Goal: Task Accomplishment & Management: Use online tool/utility

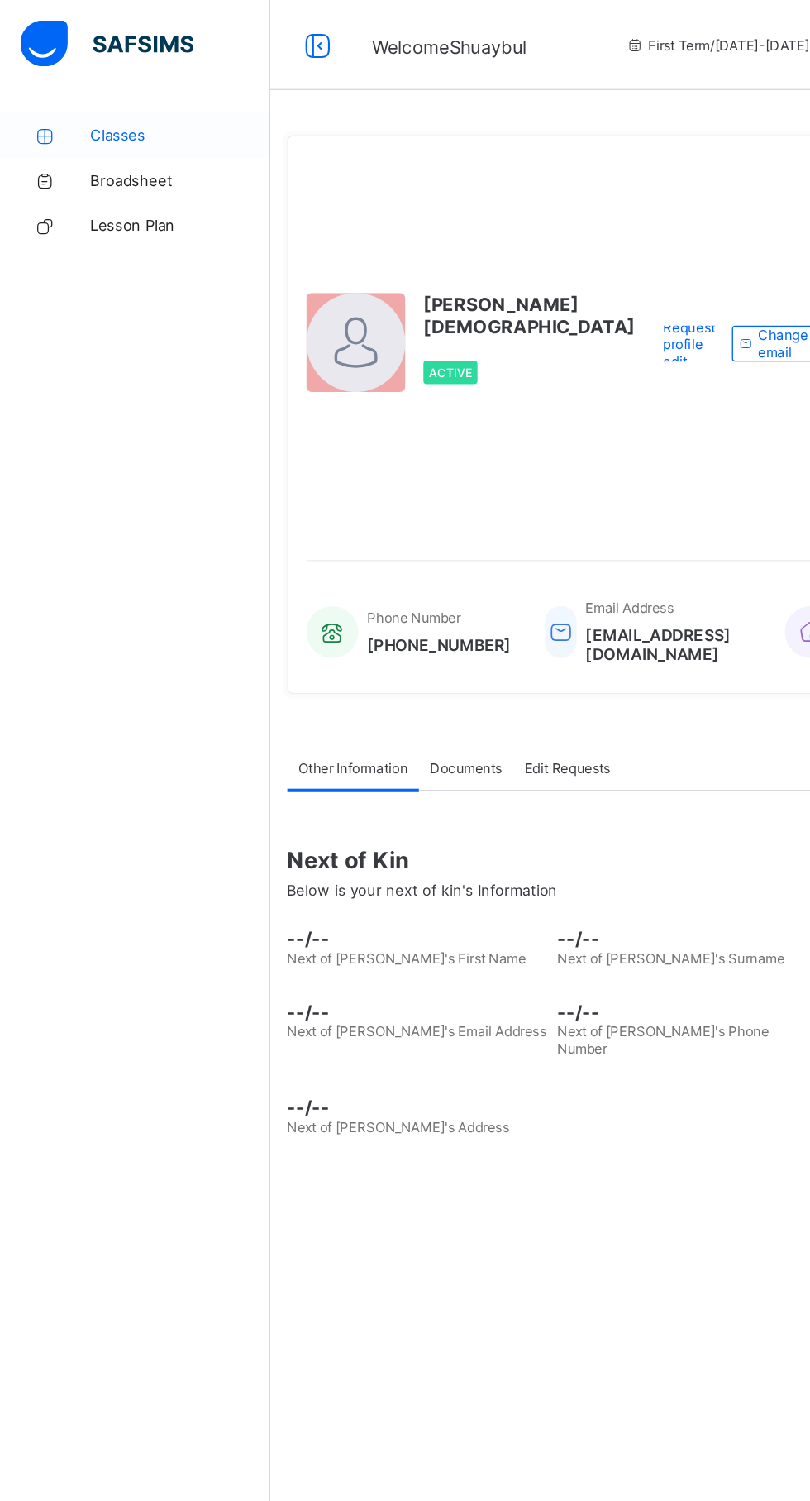
click at [74, 108] on link "Classes" at bounding box center [99, 99] width 198 height 33
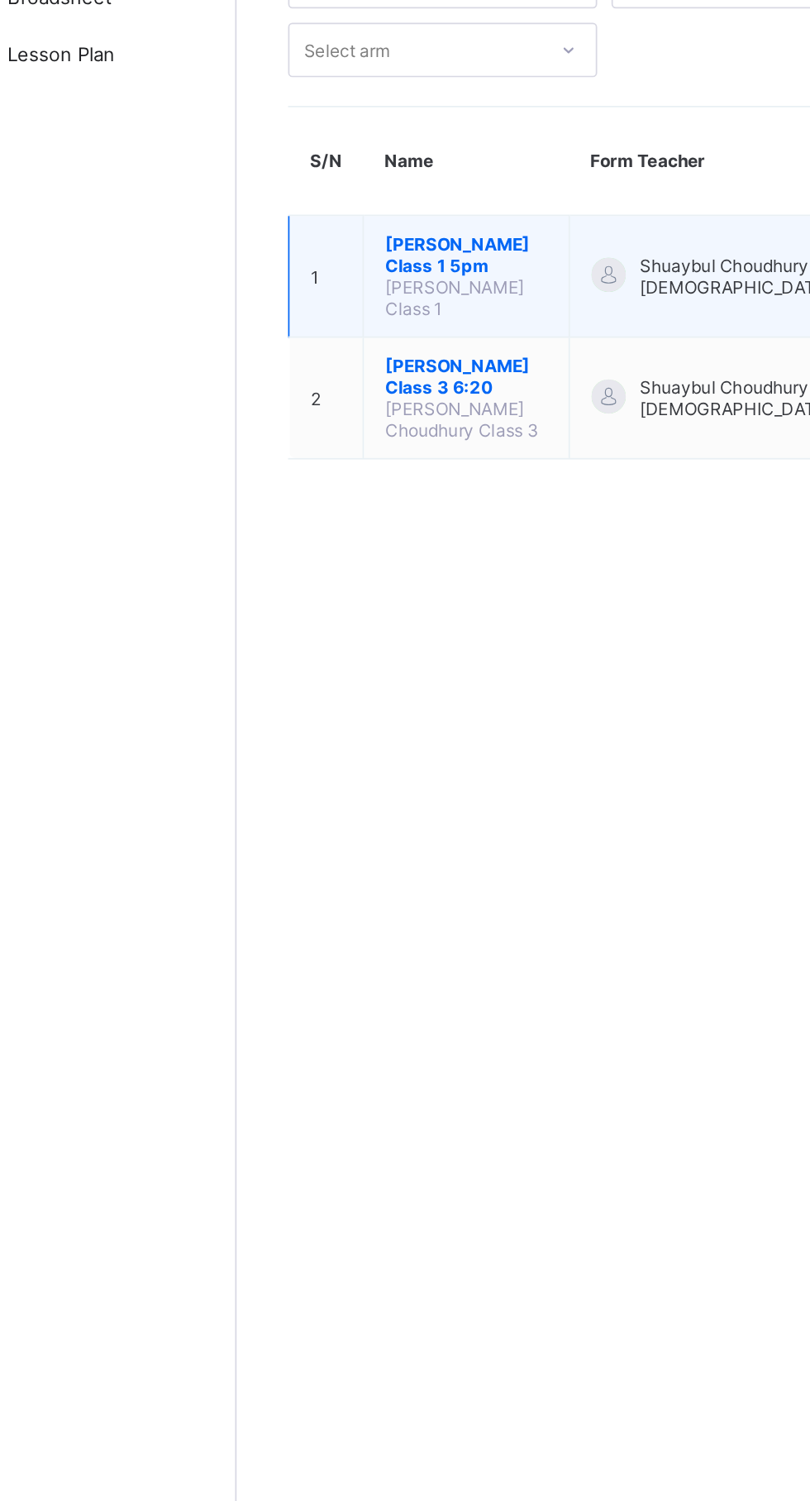
click at [303, 273] on span "[PERSON_NAME] Class 1 5pm" at bounding box center [330, 281] width 93 height 25
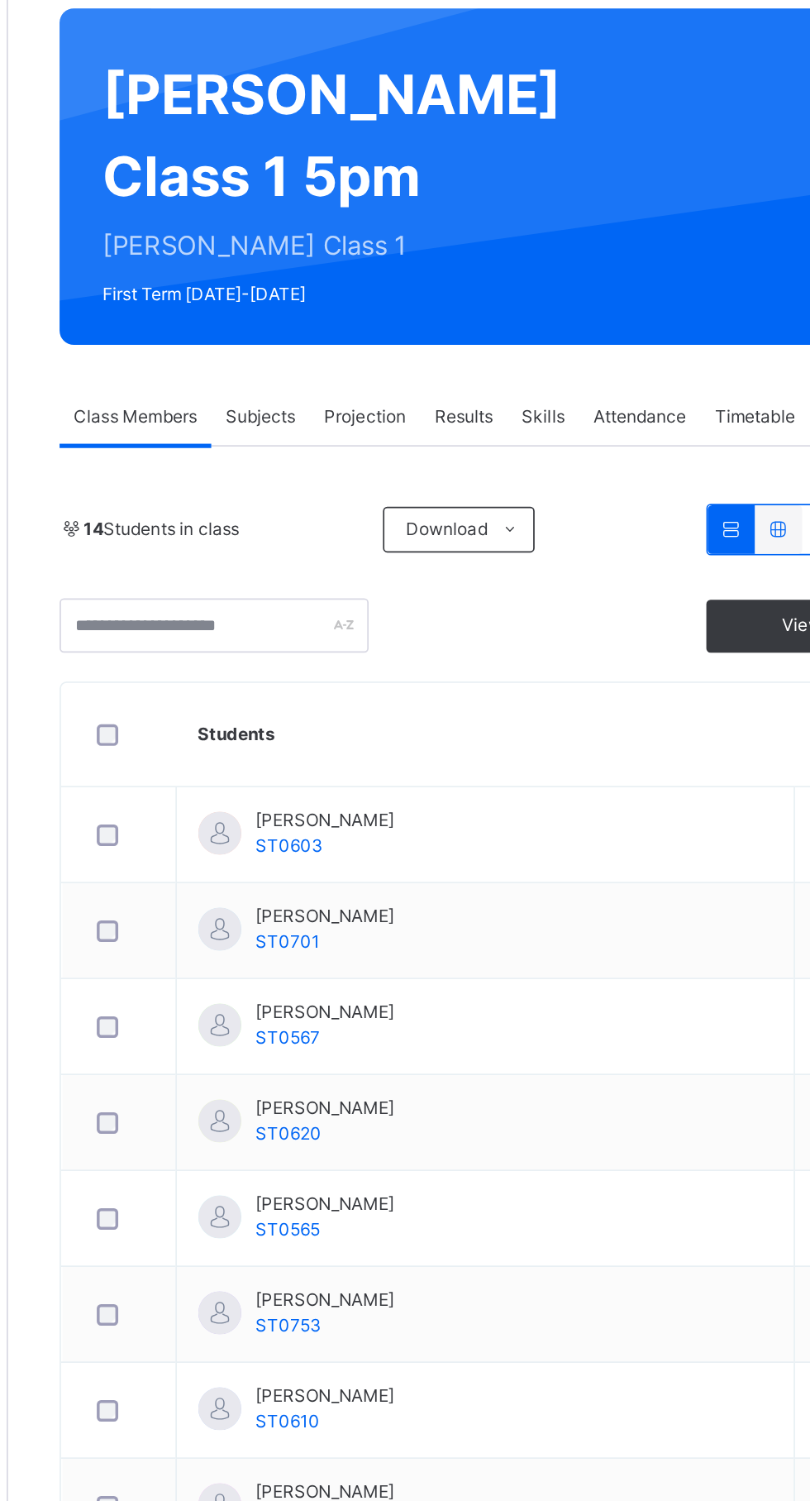
click at [569, 382] on span "Attendance" at bounding box center [564, 374] width 54 height 15
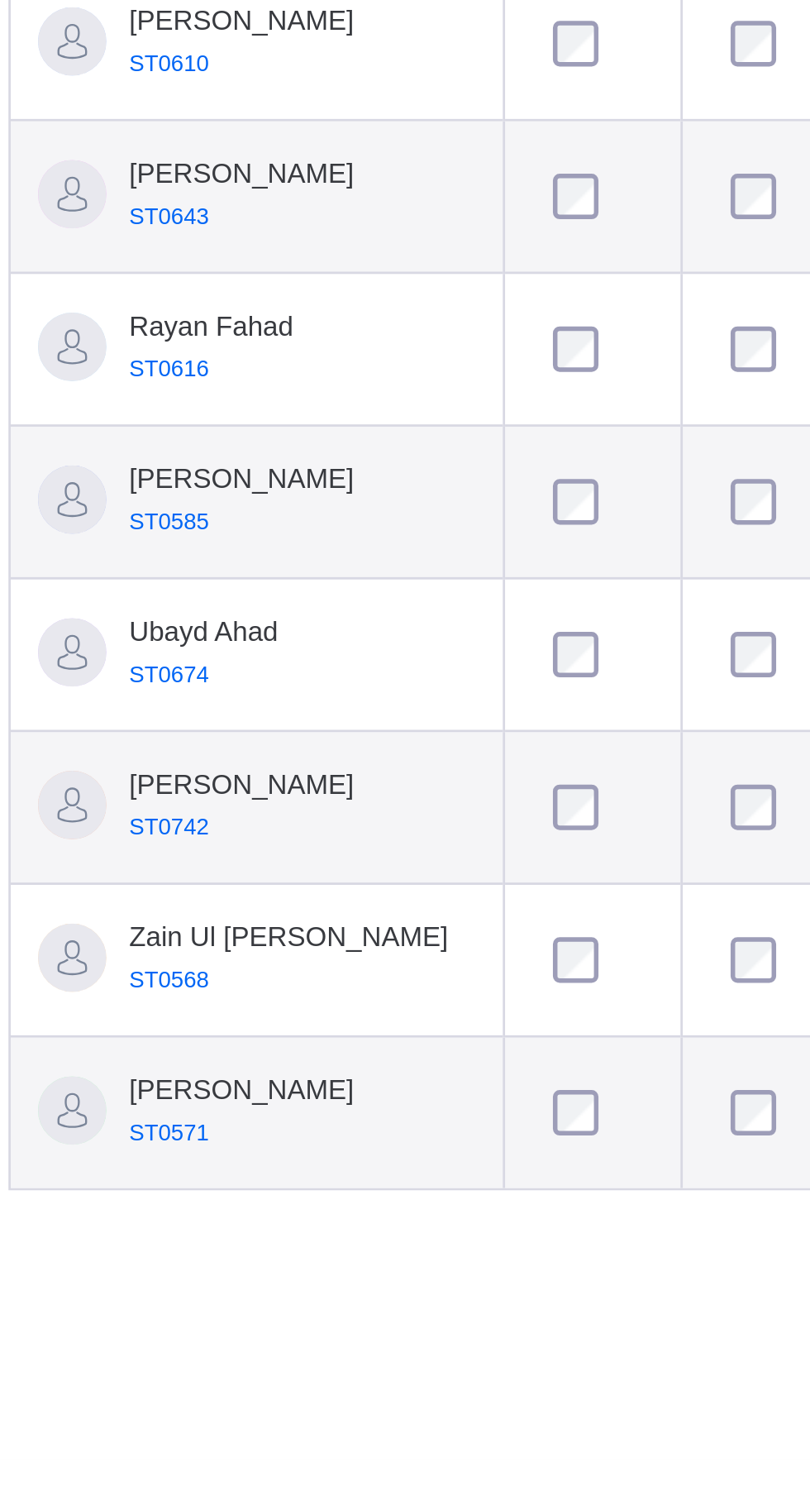
click at [404, 1293] on td "Yasin Lorgat ST0742" at bounding box center [318, 1264] width 179 height 55
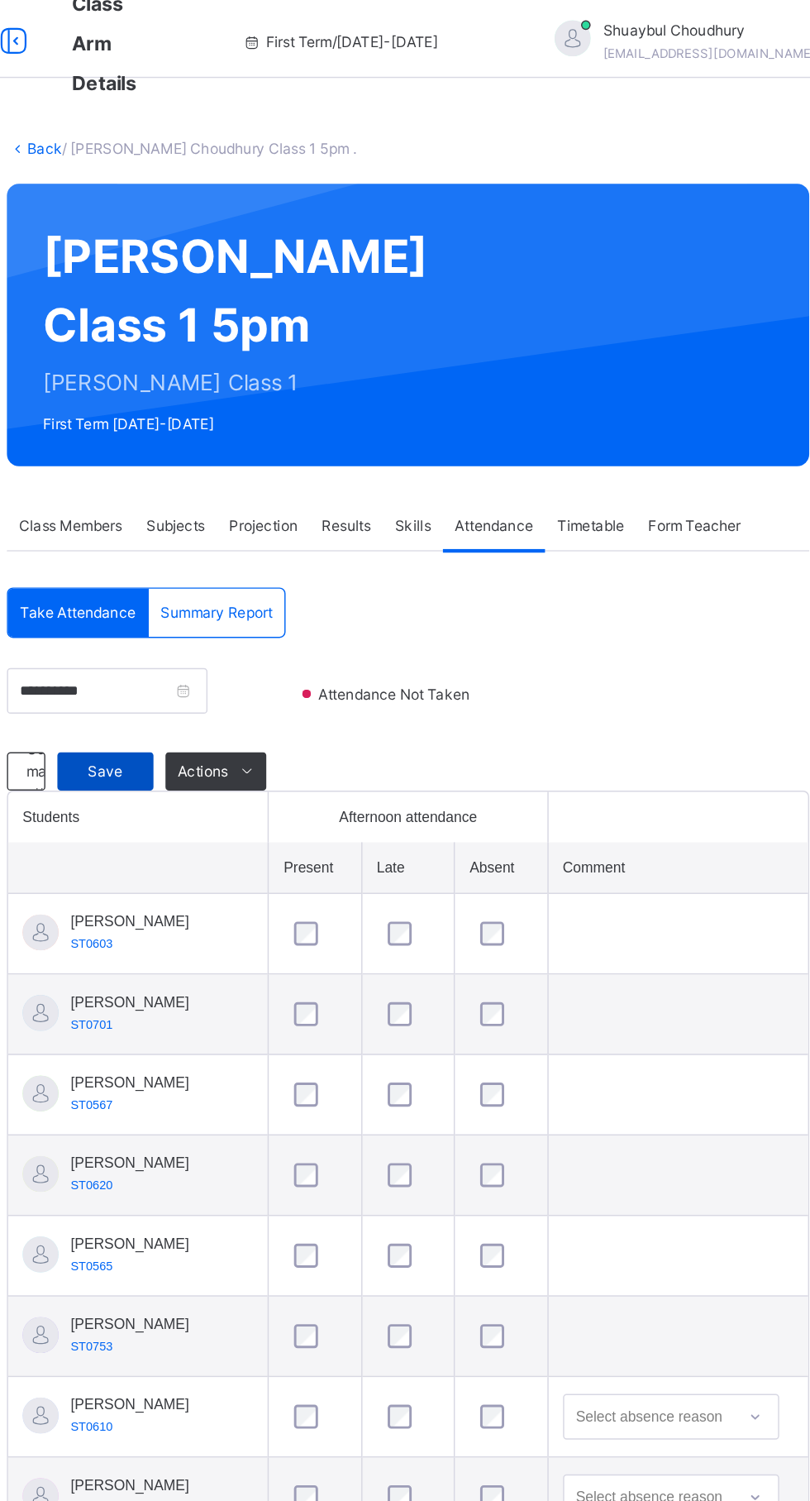
click at [293, 551] on span "Save" at bounding box center [295, 543] width 41 height 15
click at [287, 551] on span "Save" at bounding box center [295, 543] width 41 height 15
